Goal: Transaction & Acquisition: Download file/media

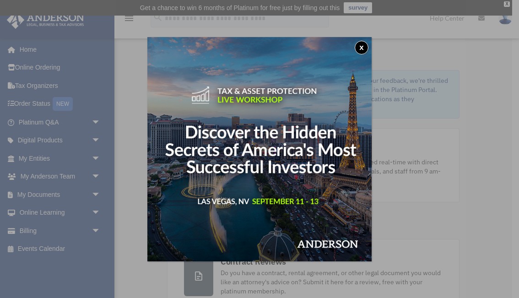
click at [363, 49] on button "x" at bounding box center [361, 48] width 14 height 14
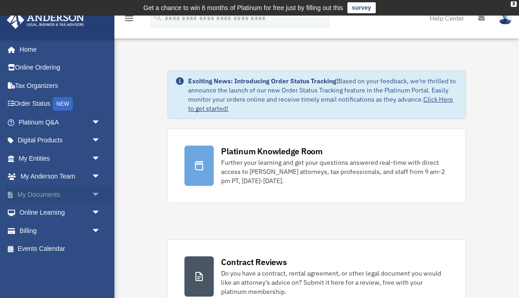
click at [66, 192] on link "My Documents arrow_drop_down" at bounding box center [60, 194] width 108 height 18
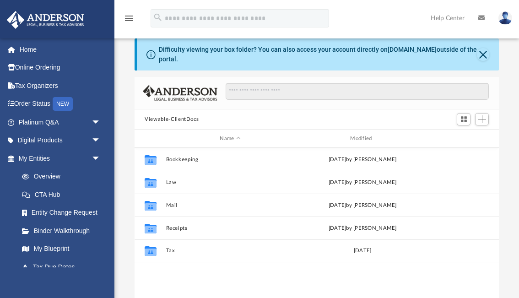
scroll to position [29, 0]
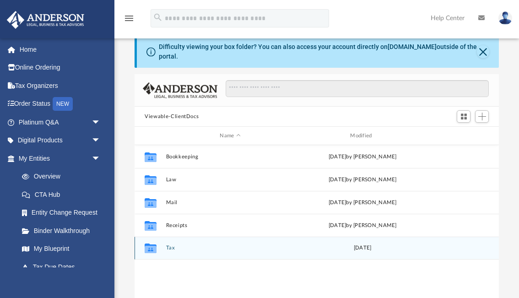
click at [172, 249] on button "Tax" at bounding box center [230, 248] width 129 height 6
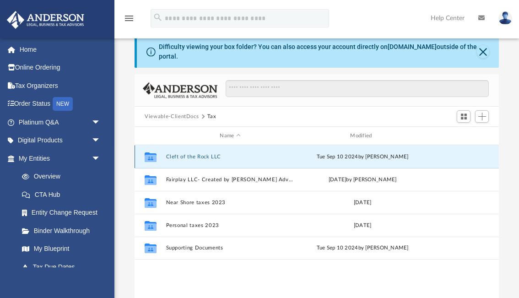
click at [214, 157] on button "Cleft of the Rock LLC" at bounding box center [230, 157] width 129 height 6
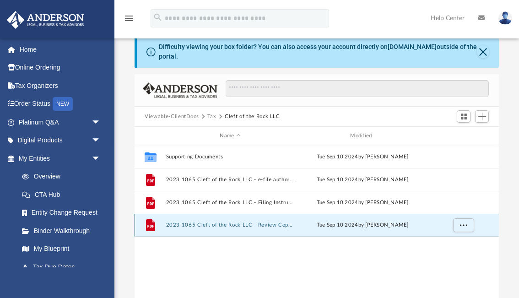
click at [216, 225] on button "2023 1065 Cleft of the Rock LLC - Review Copy.pdf" at bounding box center [230, 225] width 129 height 6
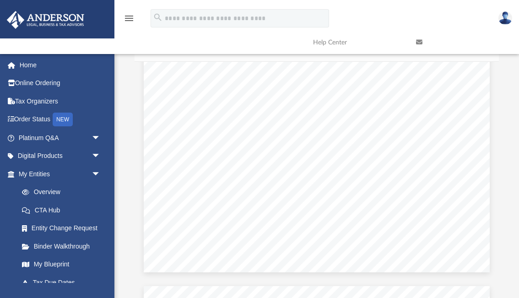
scroll to position [208, 364]
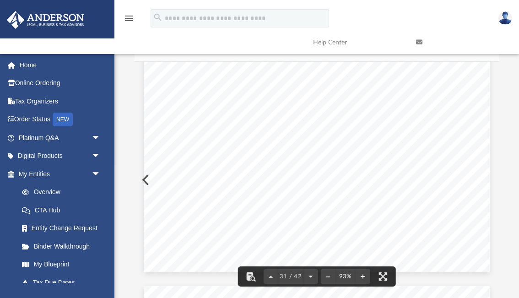
click at [312, 193] on span "9,968." at bounding box center [314, 194] width 24 height 5
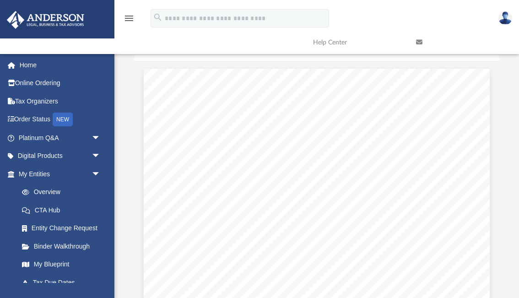
scroll to position [0, 0]
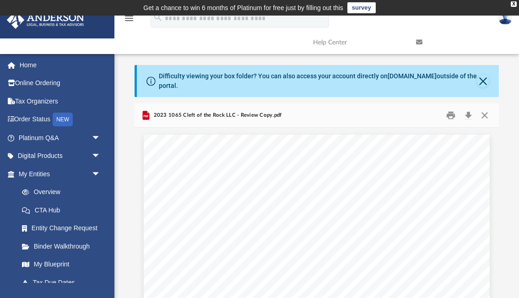
click at [469, 117] on button "Download" at bounding box center [468, 115] width 16 height 14
